Goal: Navigation & Orientation: Find specific page/section

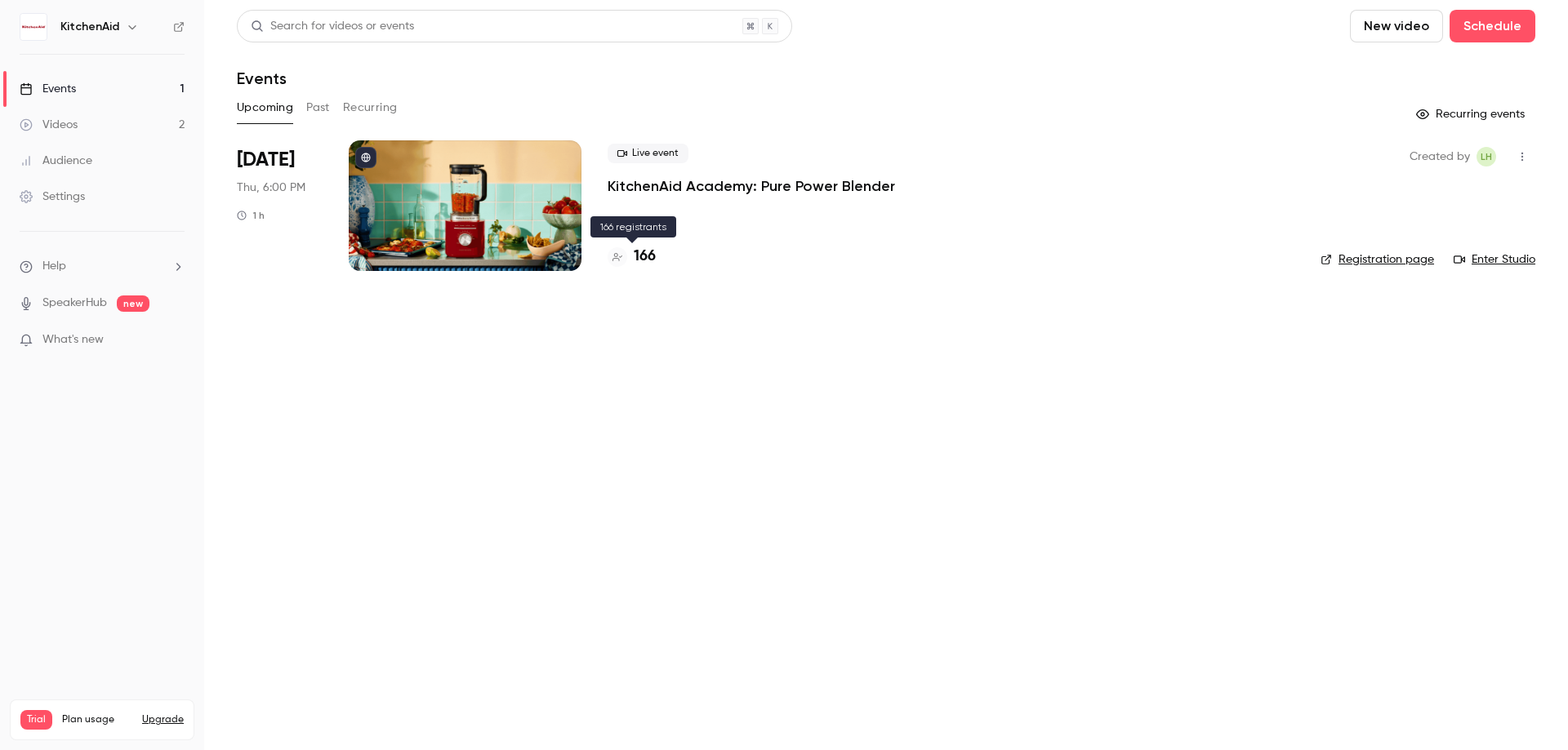
click at [642, 255] on h4 "166" at bounding box center [644, 256] width 22 height 22
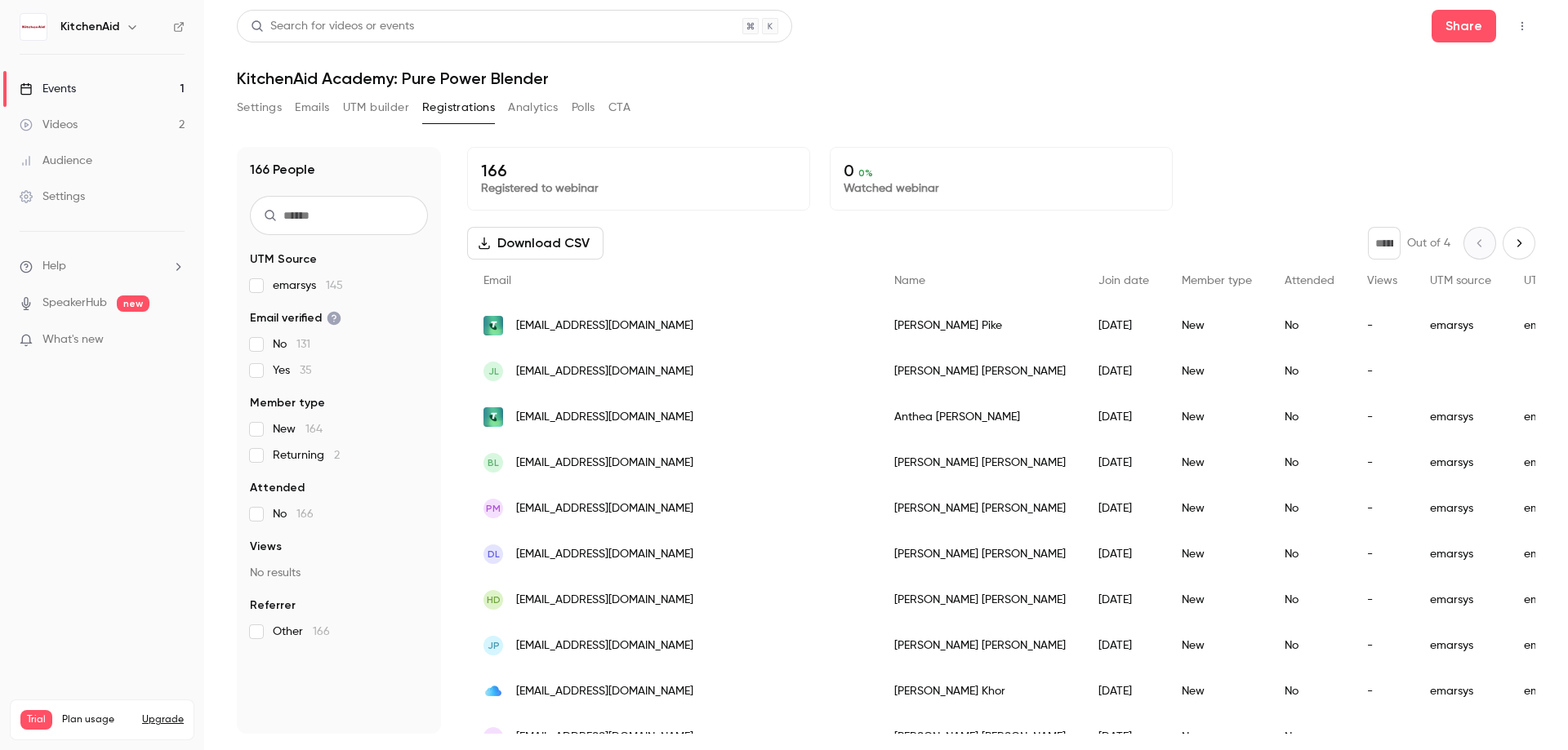
click at [314, 288] on span "emarsys 145" at bounding box center [308, 285] width 70 height 17
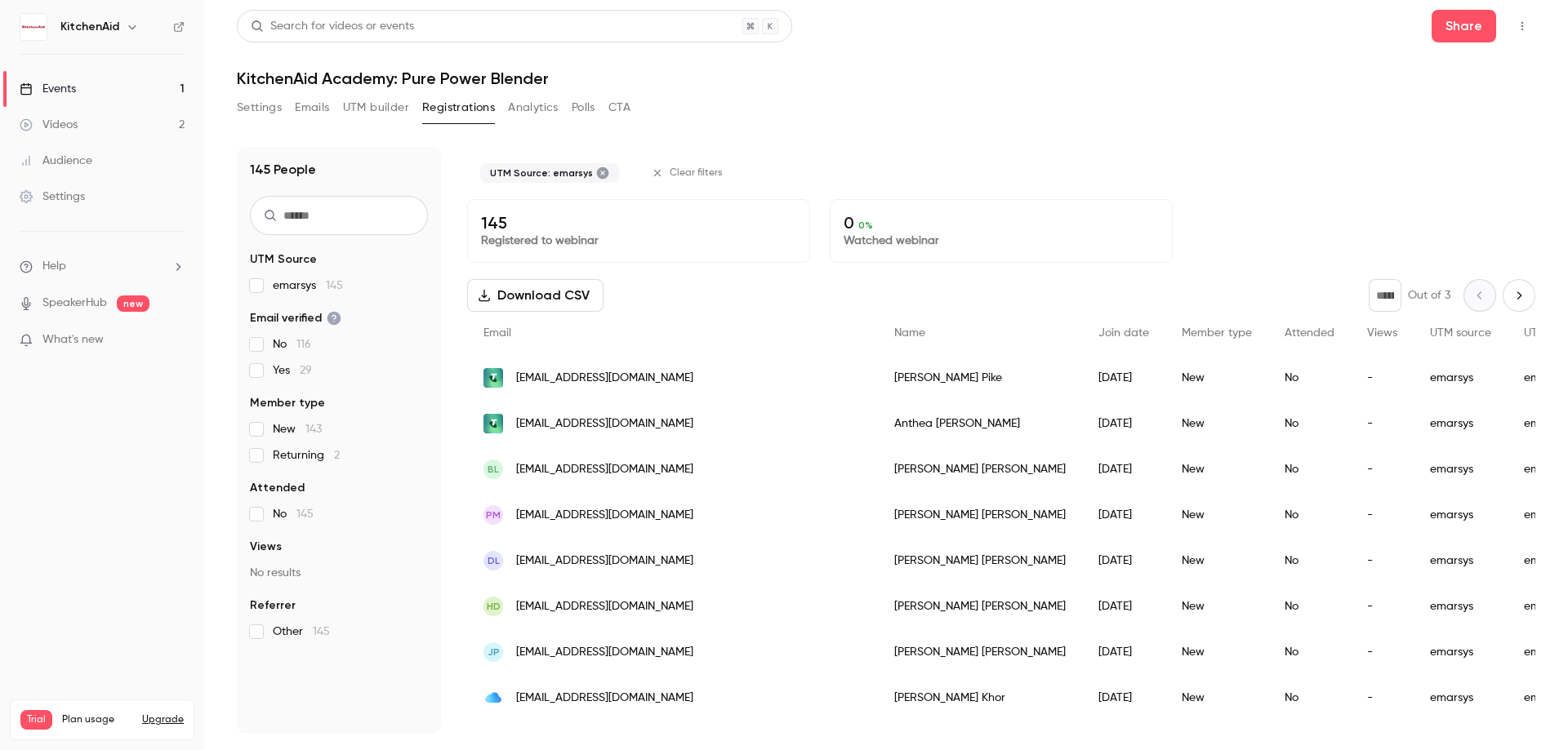
click at [314, 288] on span "emarsys 145" at bounding box center [308, 285] width 70 height 17
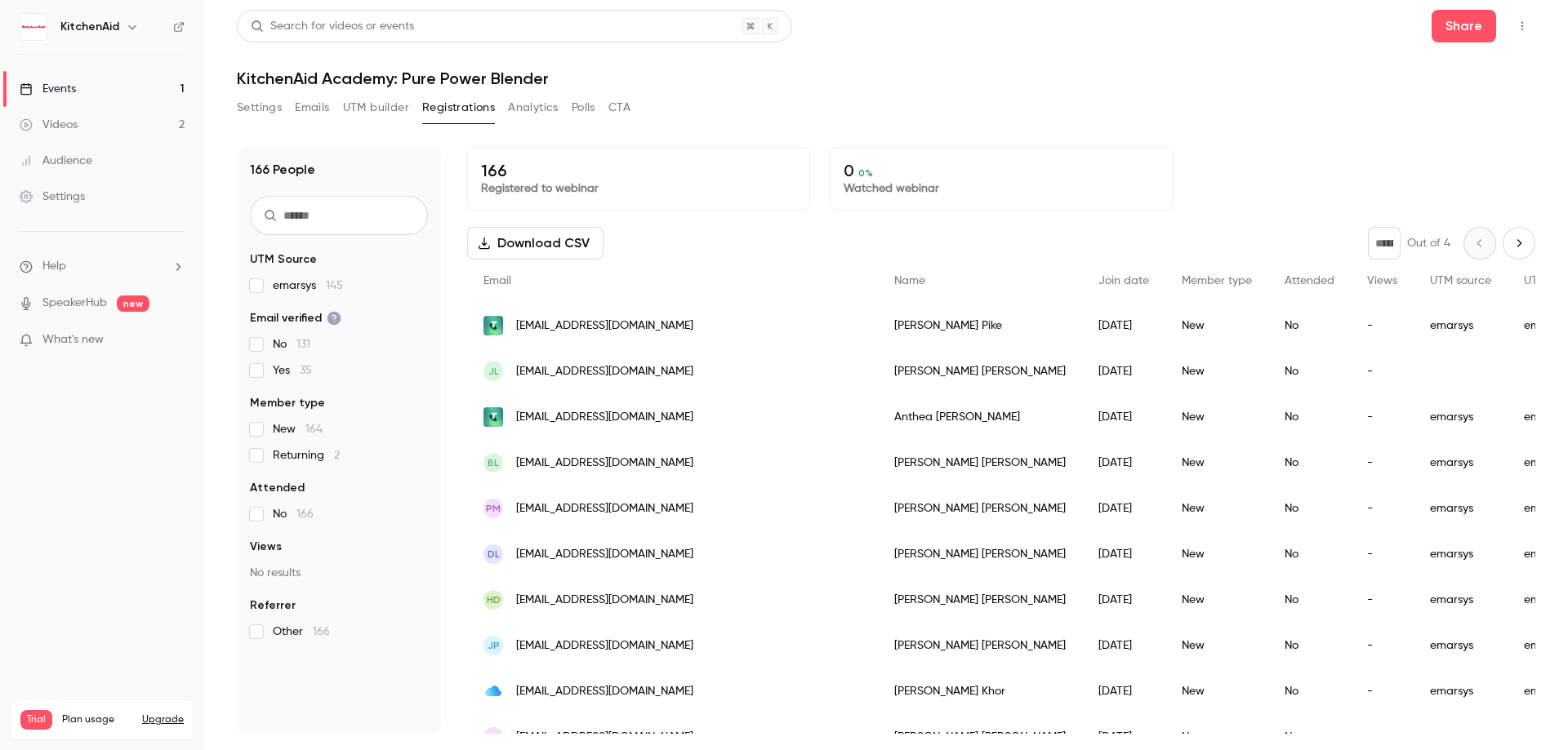
click at [322, 457] on span "Returning 2" at bounding box center [306, 455] width 67 height 17
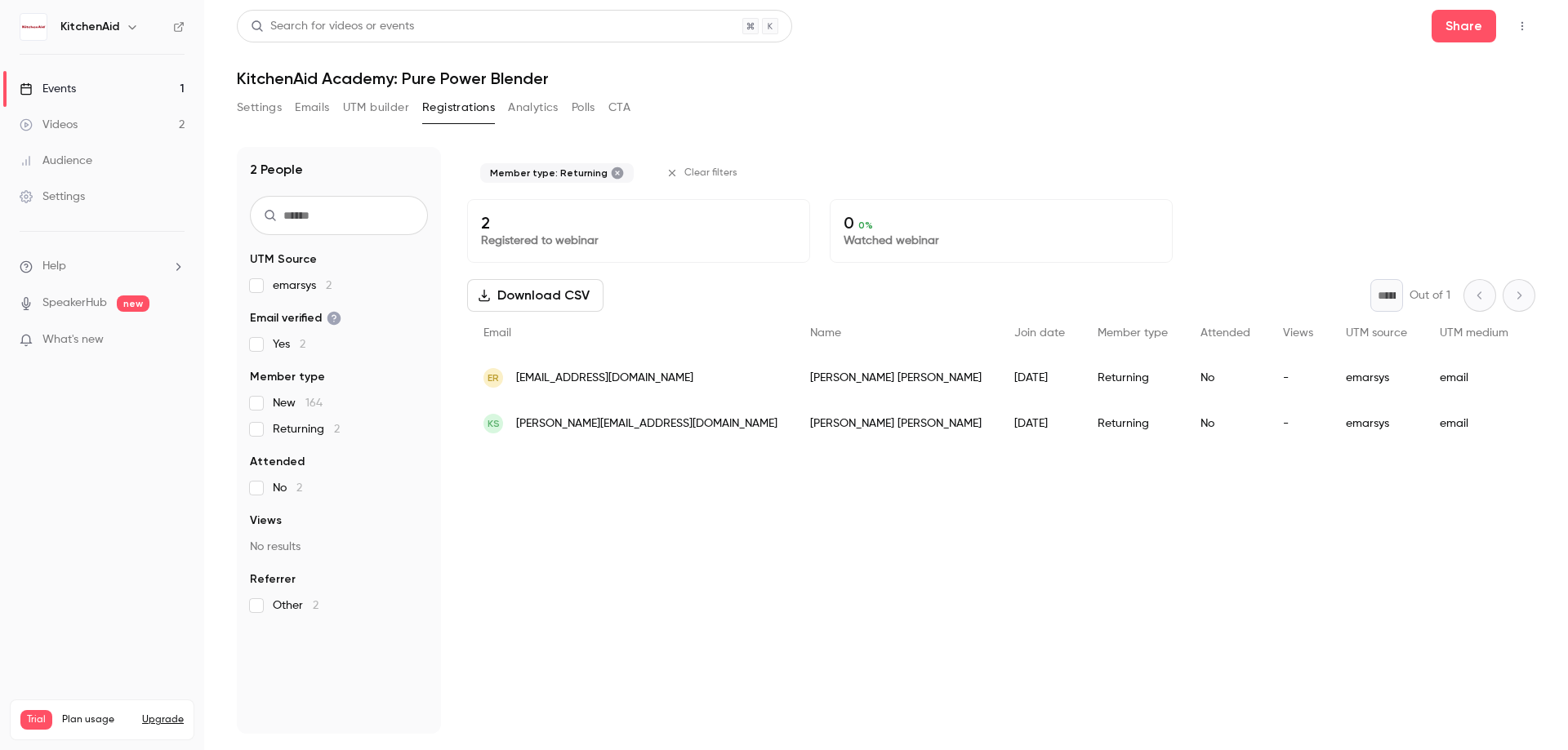
click at [300, 432] on span "Returning 2" at bounding box center [306, 429] width 67 height 17
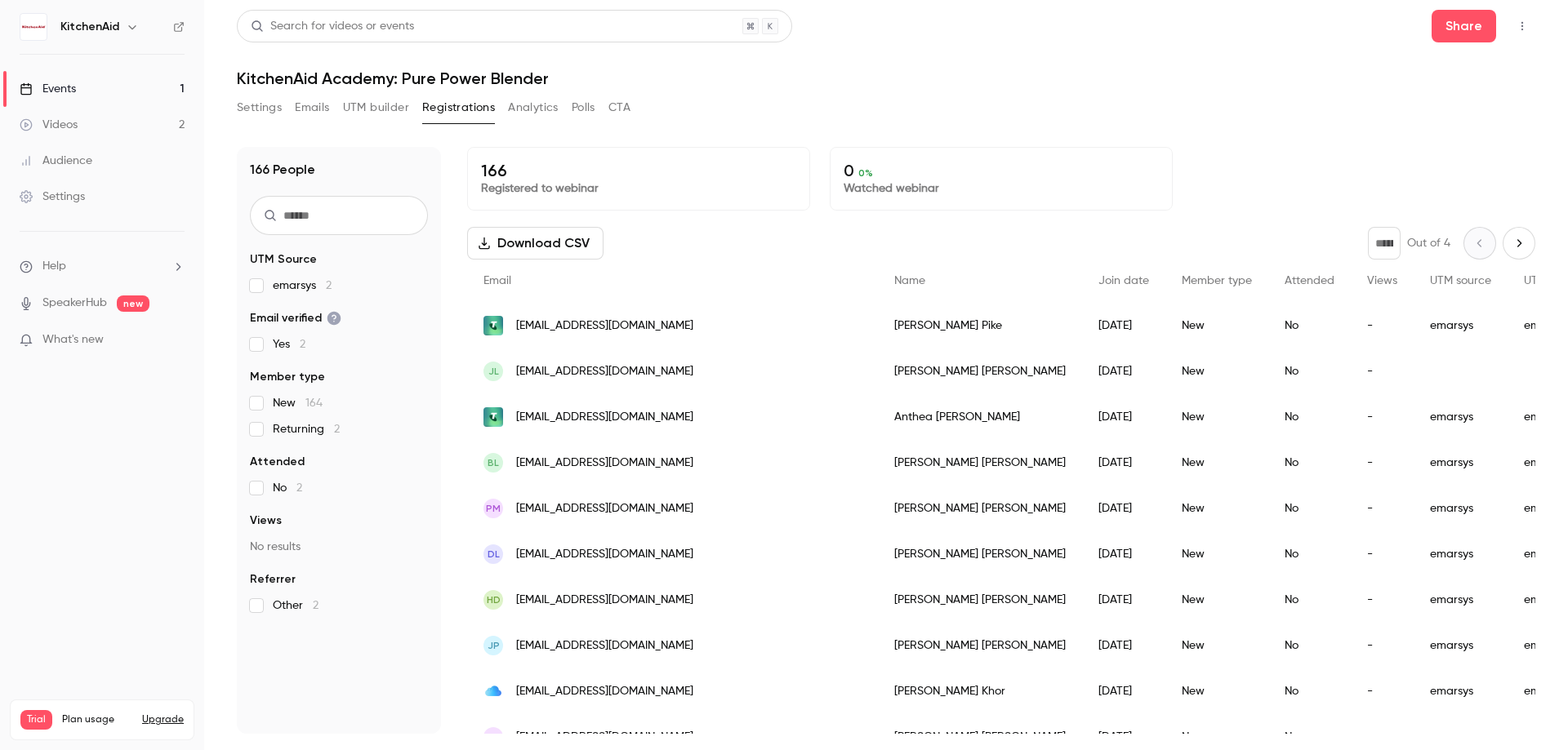
click at [274, 487] on span "No 2" at bounding box center [288, 488] width 30 height 17
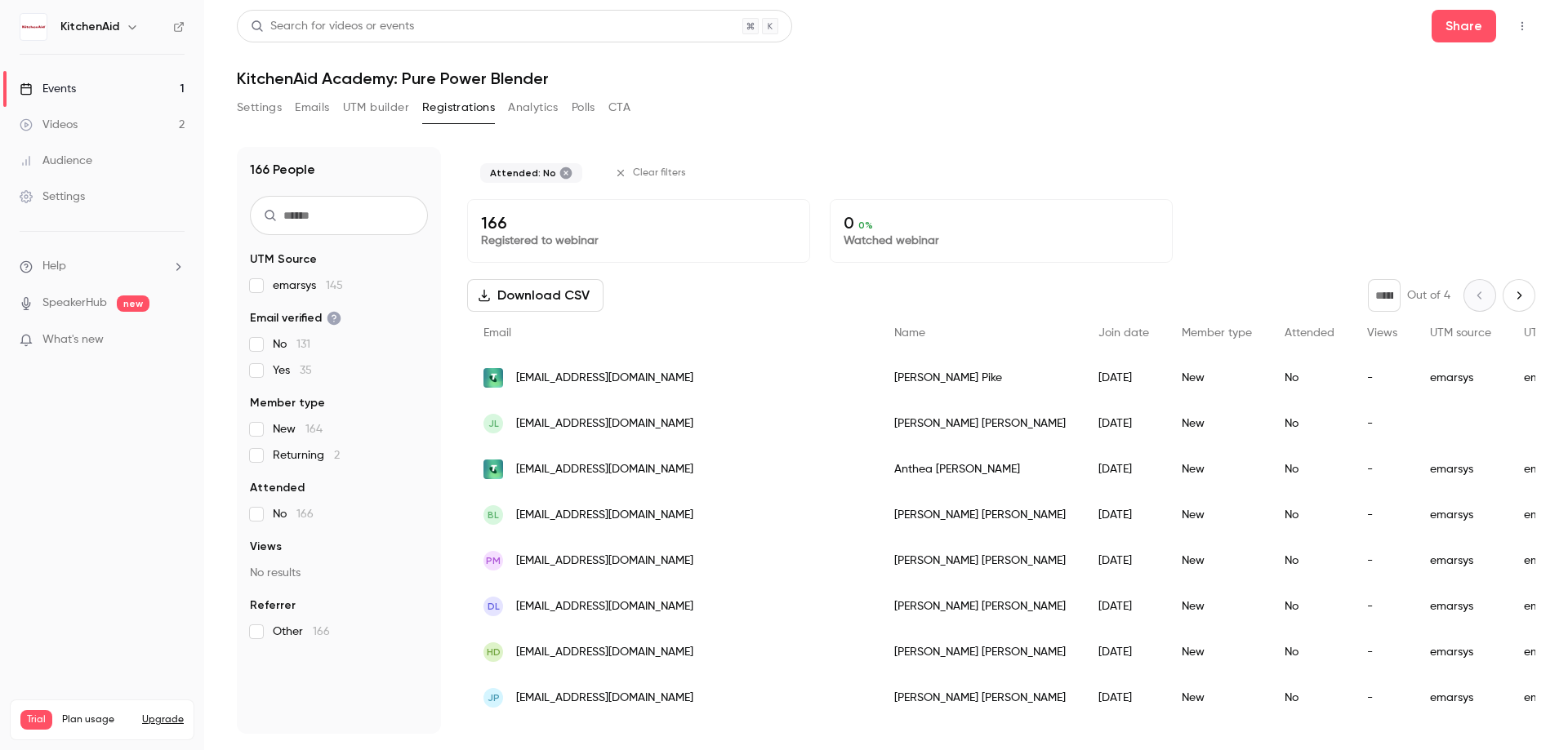
click at [279, 511] on span "No 166" at bounding box center [293, 514] width 41 height 17
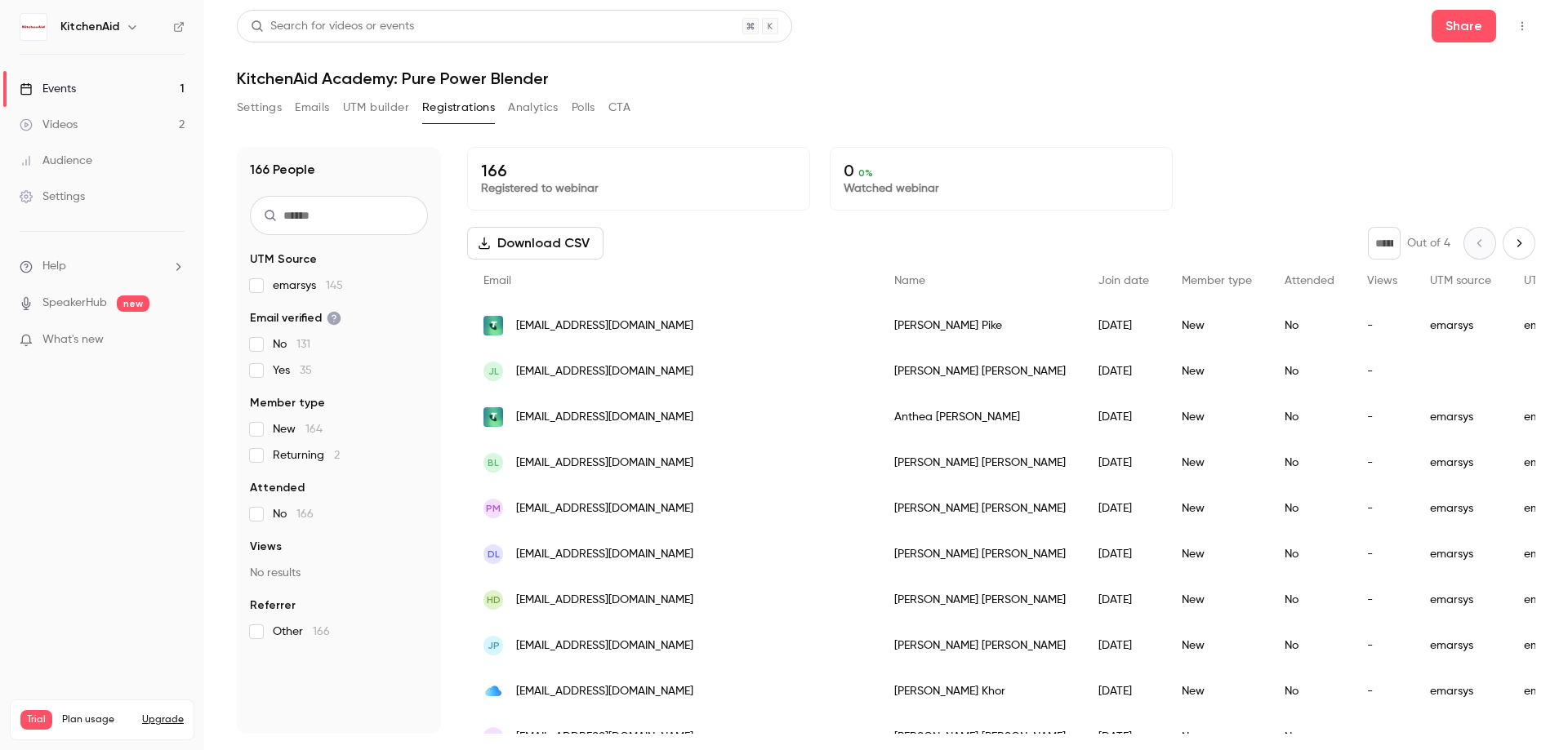
click at [153, 115] on link "Videos 2" at bounding box center [102, 124] width 204 height 36
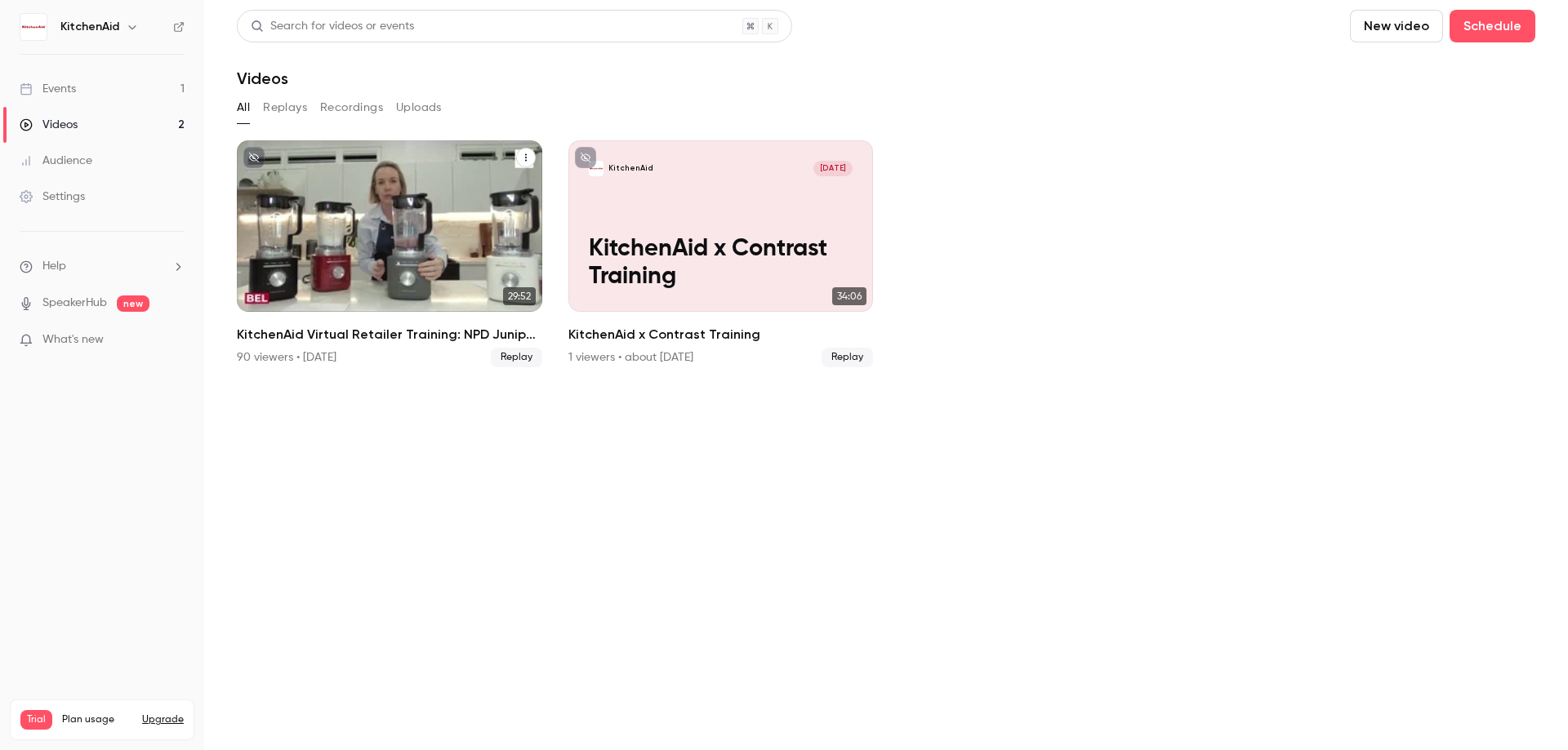
click at [382, 334] on h2 "KitchenAid Virtual Retailer Training: NPD Juniper Breakfast & K200 Pure Power B…" at bounding box center [390, 334] width 306 height 19
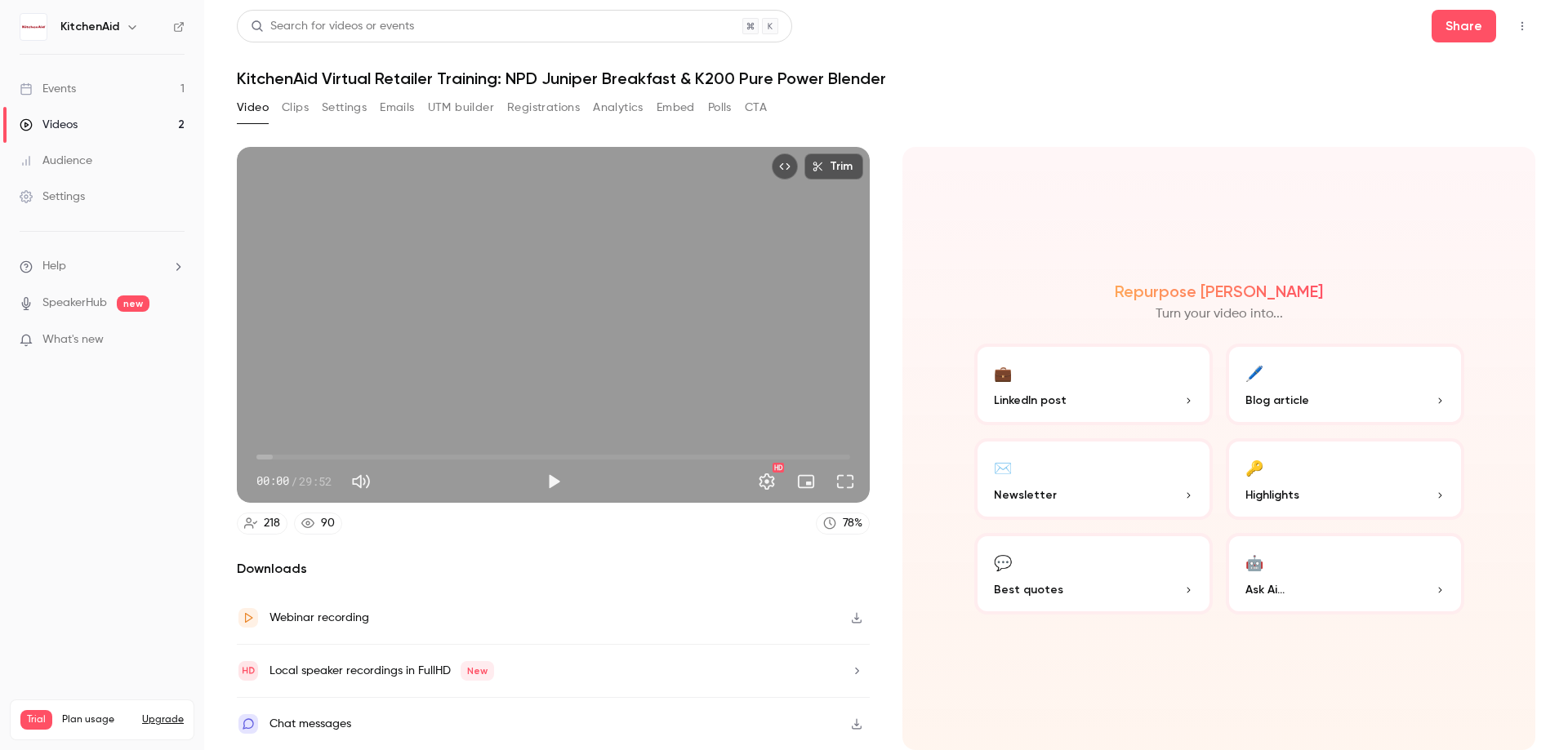
click at [446, 106] on button "UTM builder" at bounding box center [461, 108] width 67 height 26
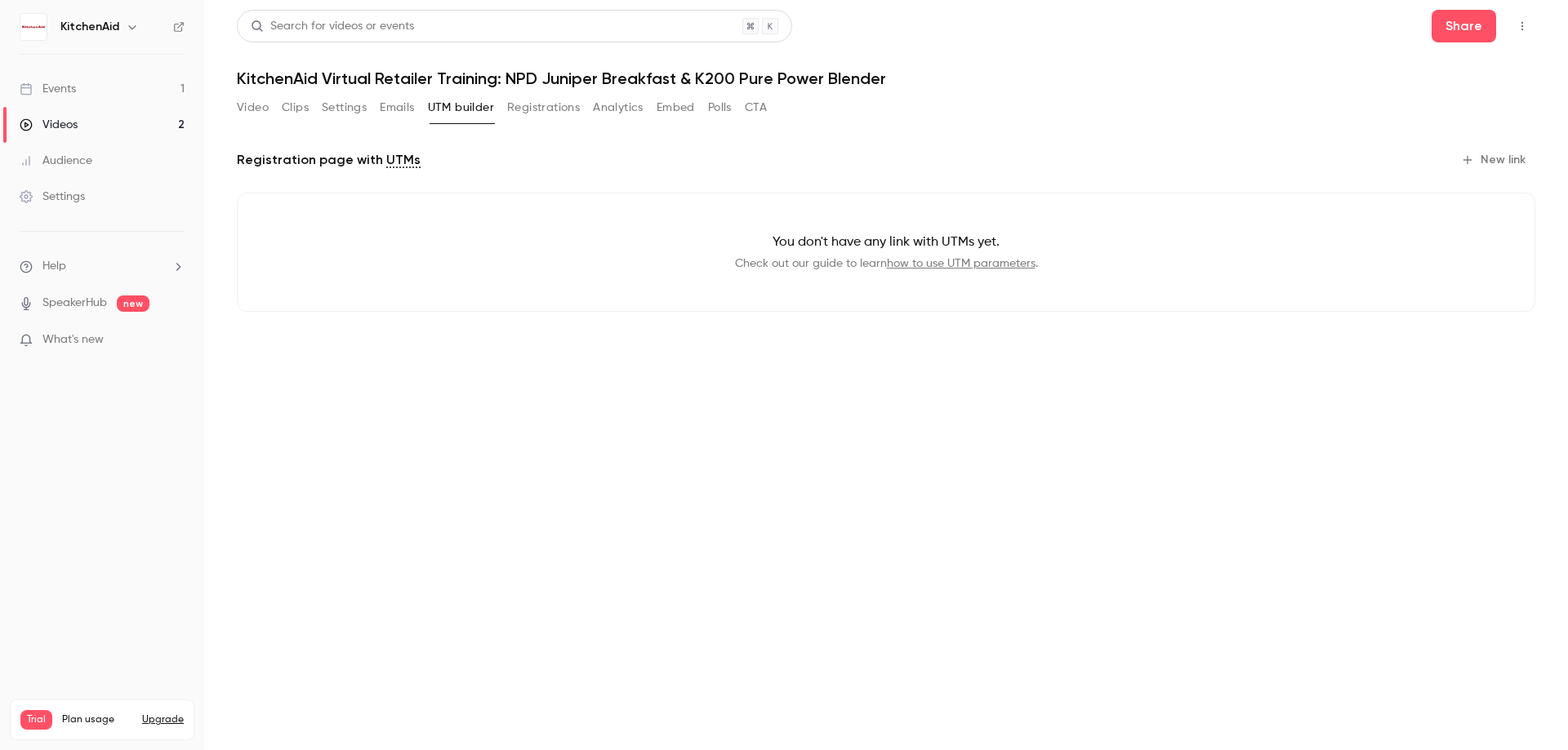
click at [400, 104] on button "Emails" at bounding box center [397, 108] width 34 height 26
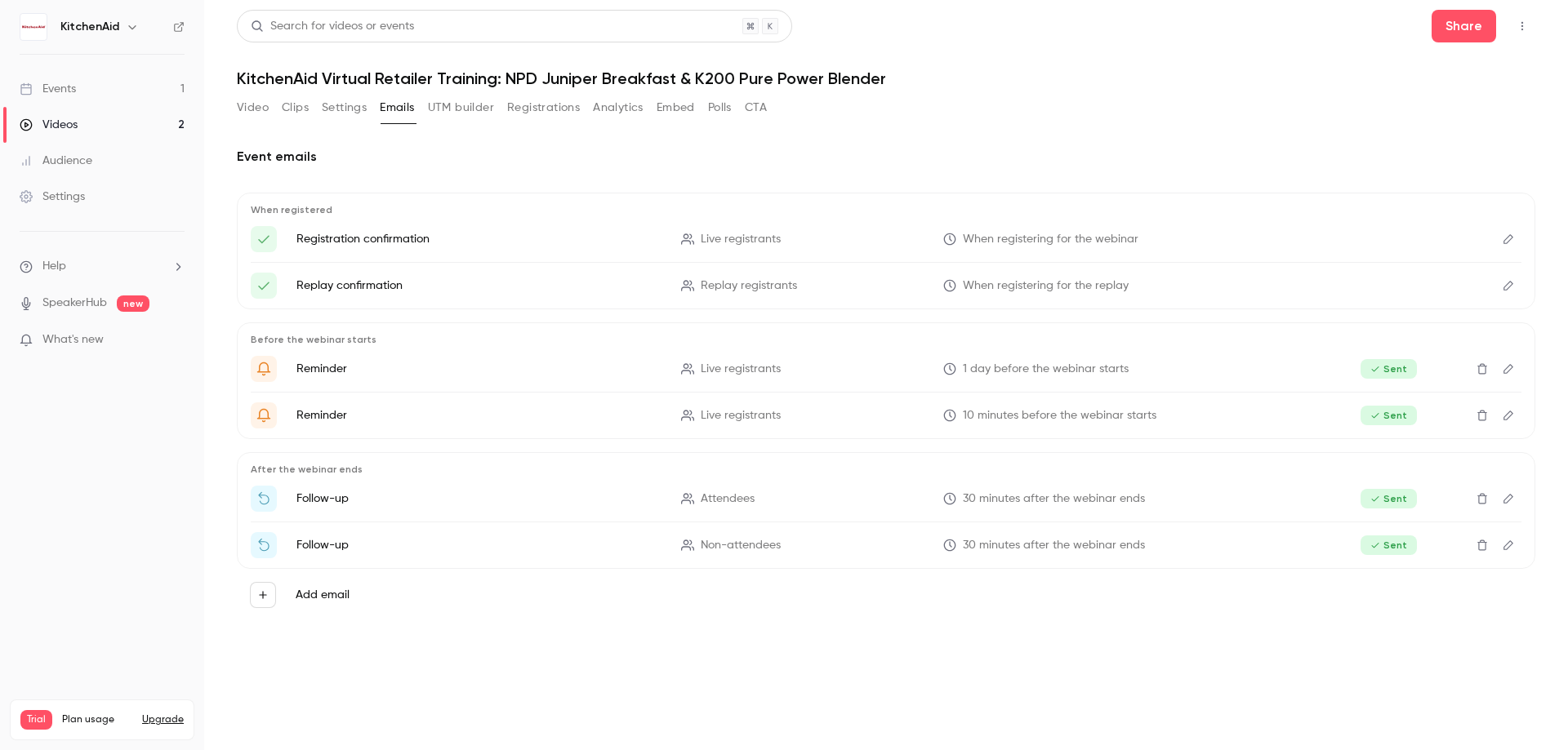
click at [616, 110] on button "Analytics" at bounding box center [618, 108] width 51 height 26
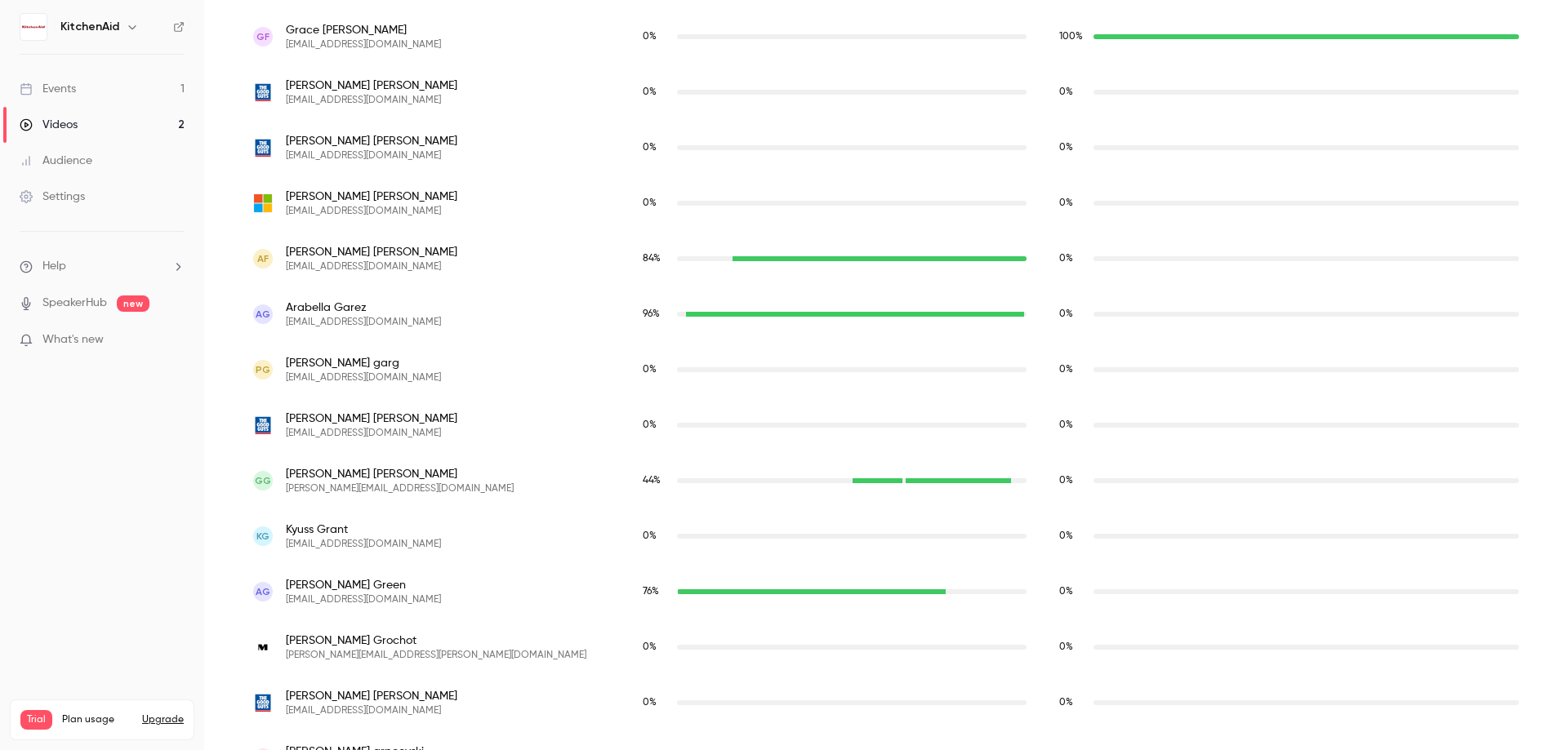
scroll to position [3855, 0]
